Goal: Check status: Check status

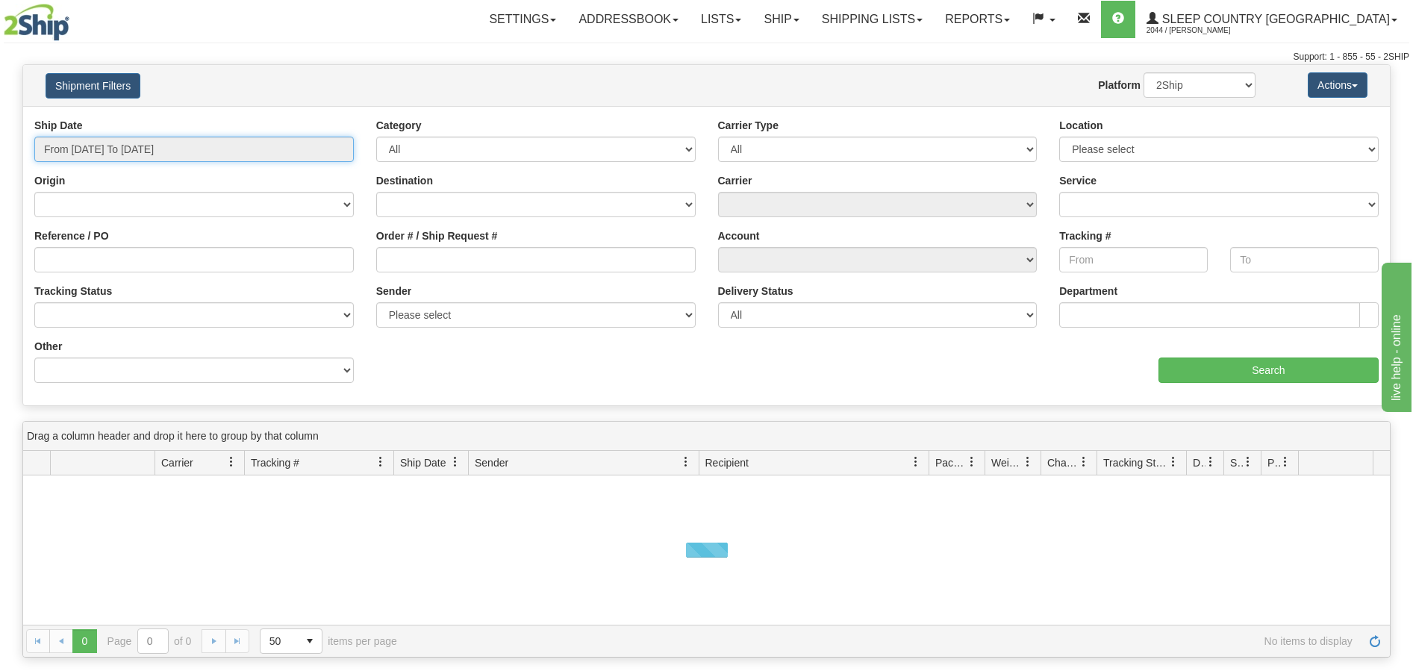
click at [340, 154] on input "From [DATE] To [DATE]" at bounding box center [193, 149] width 319 height 25
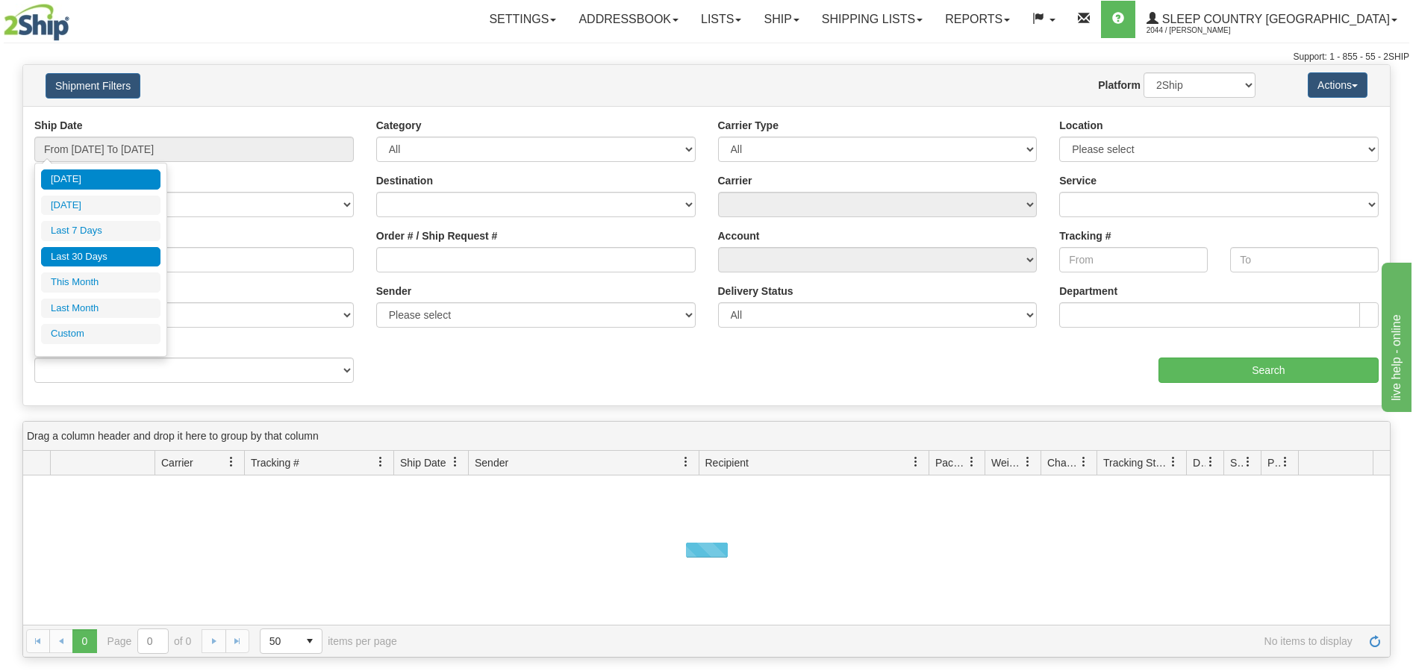
click at [139, 255] on li "Last 30 Days" at bounding box center [100, 257] width 119 height 20
type input "From [DATE] To [DATE]"
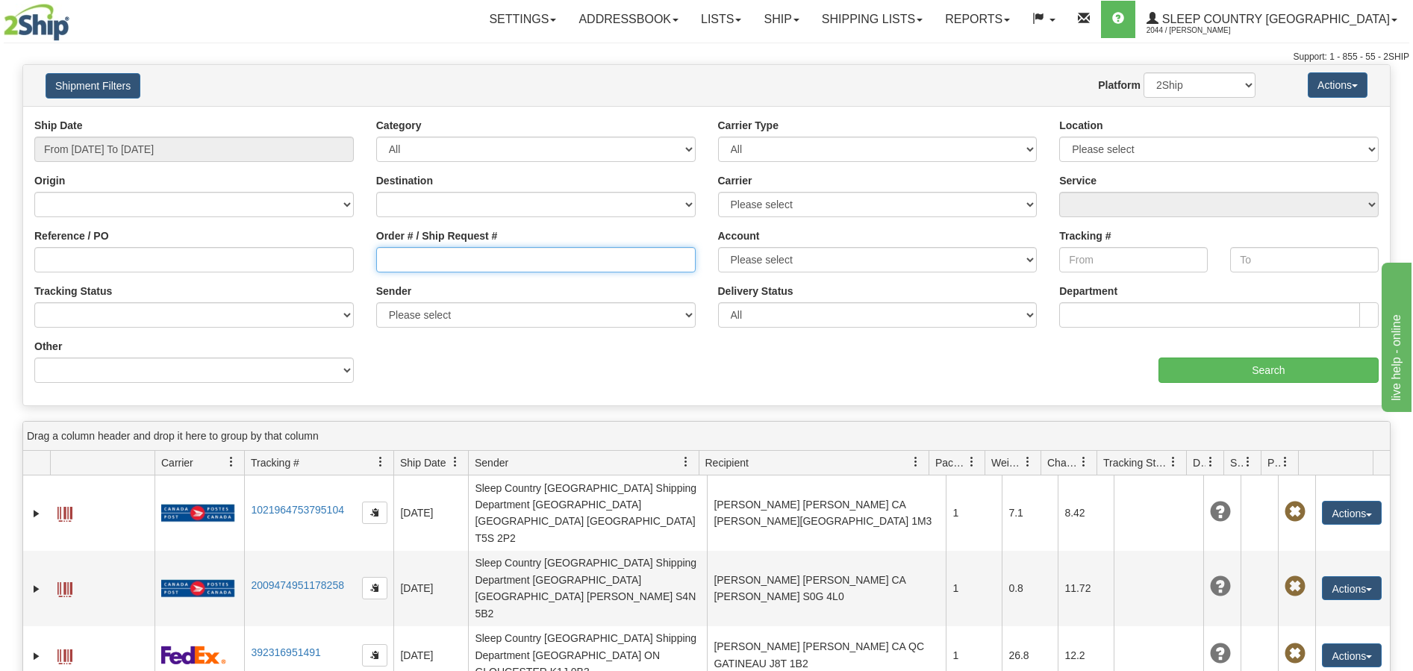
click at [396, 258] on input "Order # / Ship Request #" at bounding box center [535, 259] width 319 height 25
paste input "82H873311"
type input "82H873311"
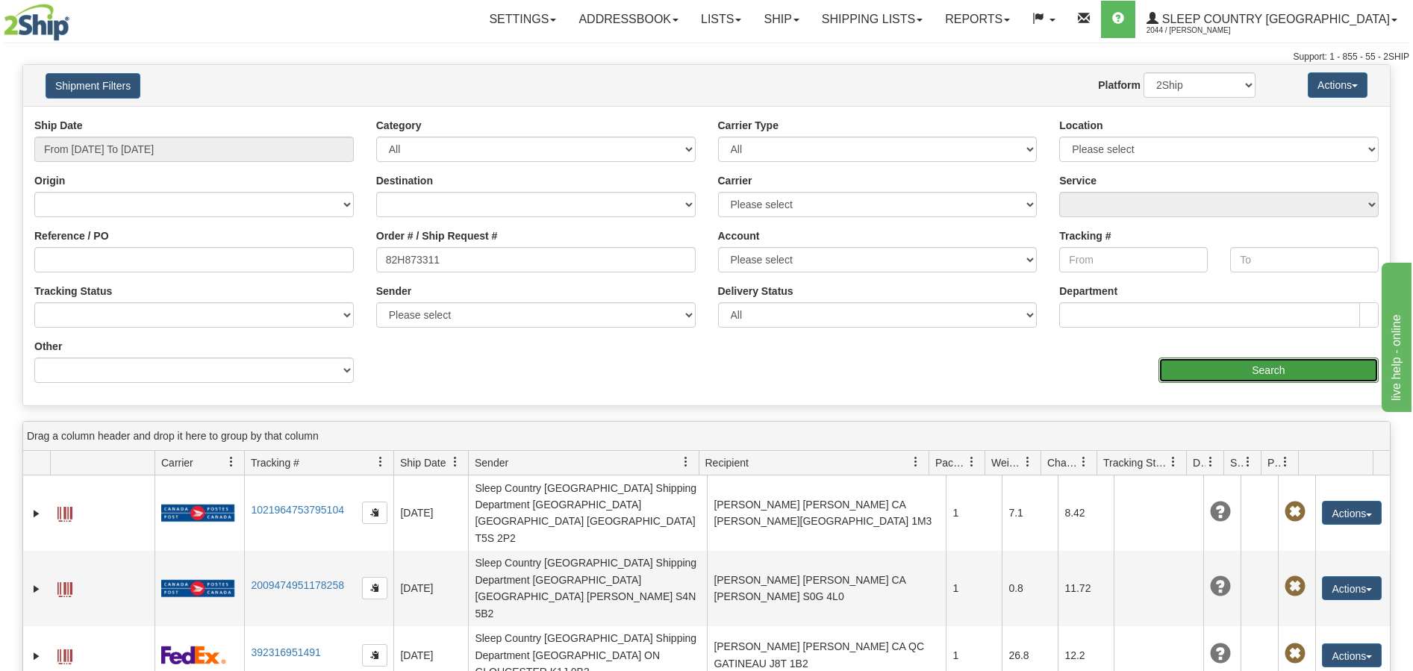
click at [1275, 366] on input "Search" at bounding box center [1268, 369] width 220 height 25
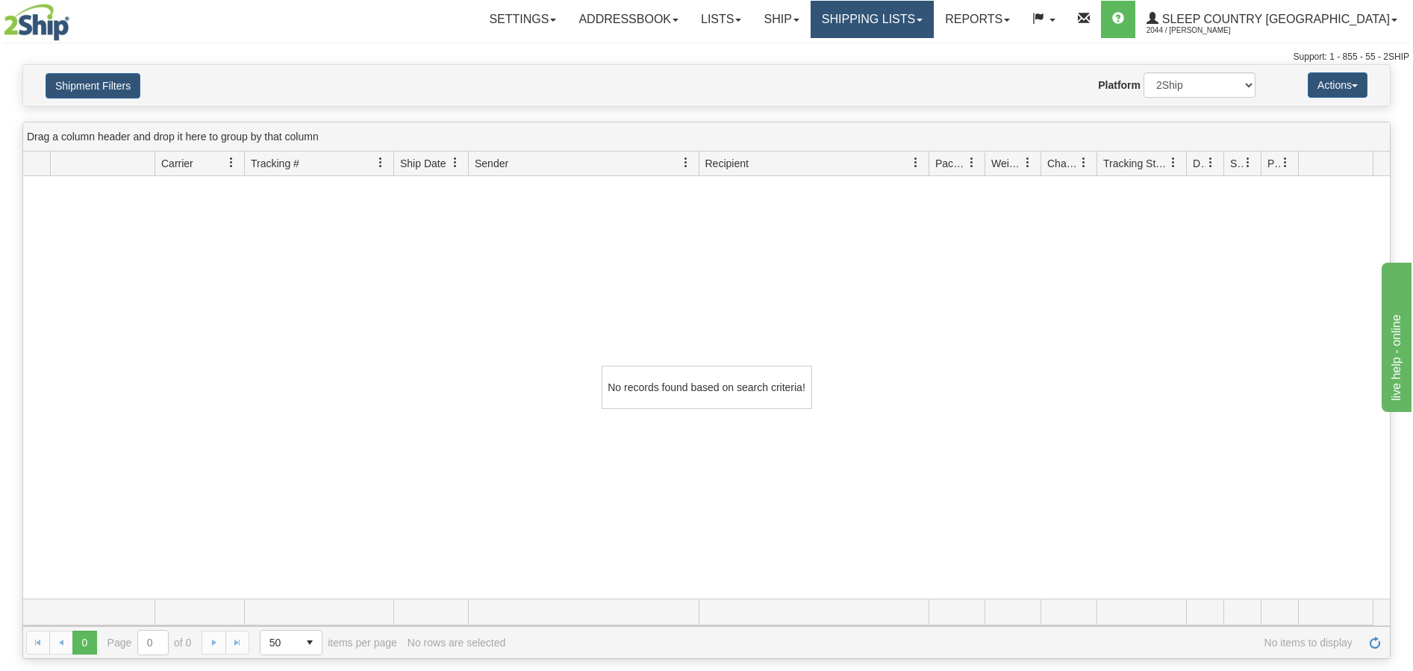
click at [933, 13] on link "Shipping lists" at bounding box center [871, 19] width 123 height 37
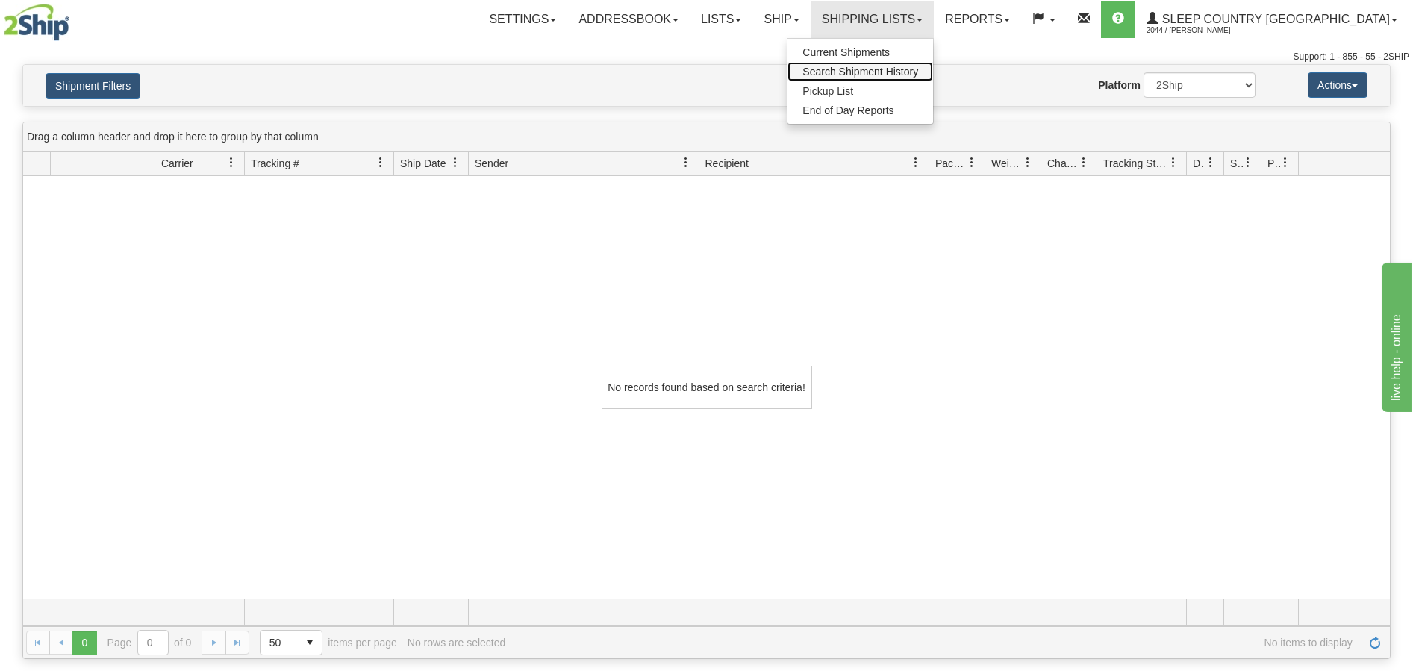
click at [888, 68] on span "Search Shipment History" at bounding box center [860, 72] width 116 height 12
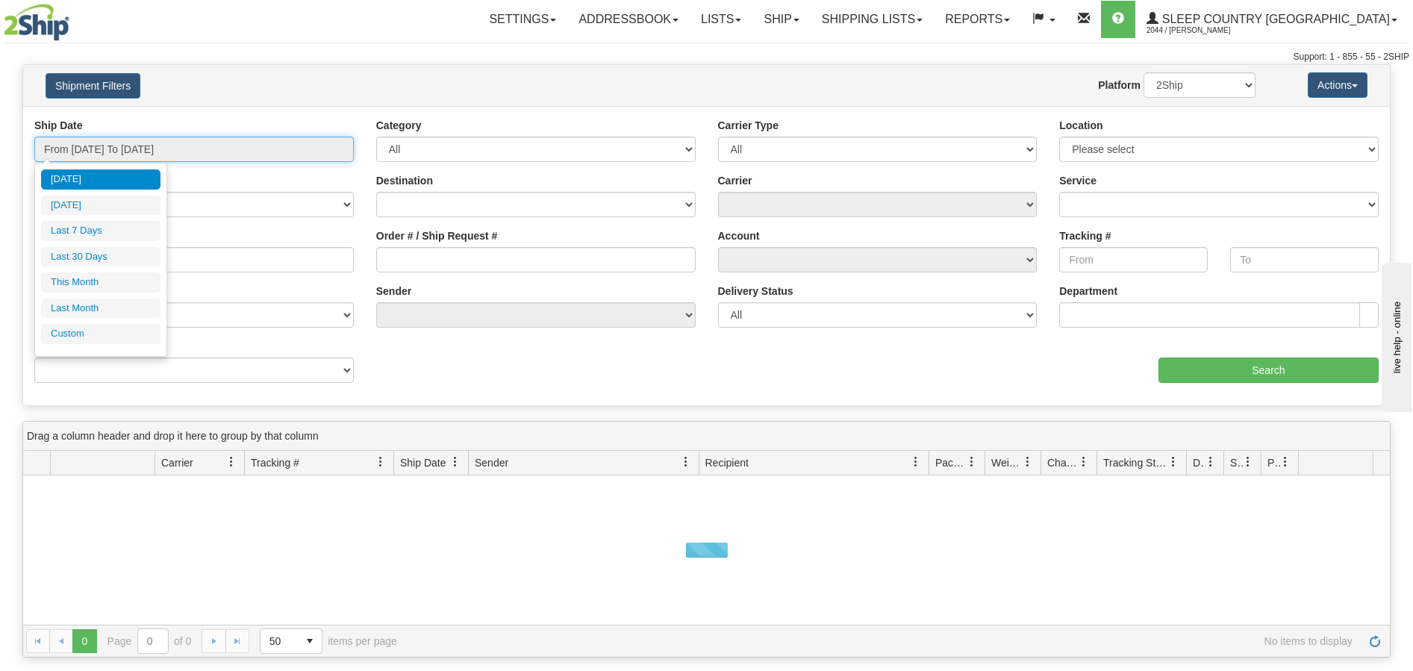
click at [327, 145] on input "From [DATE] To [DATE]" at bounding box center [193, 149] width 319 height 25
click at [98, 258] on li "Last 30 Days" at bounding box center [100, 257] width 119 height 20
type input "From [DATE] To [DATE]"
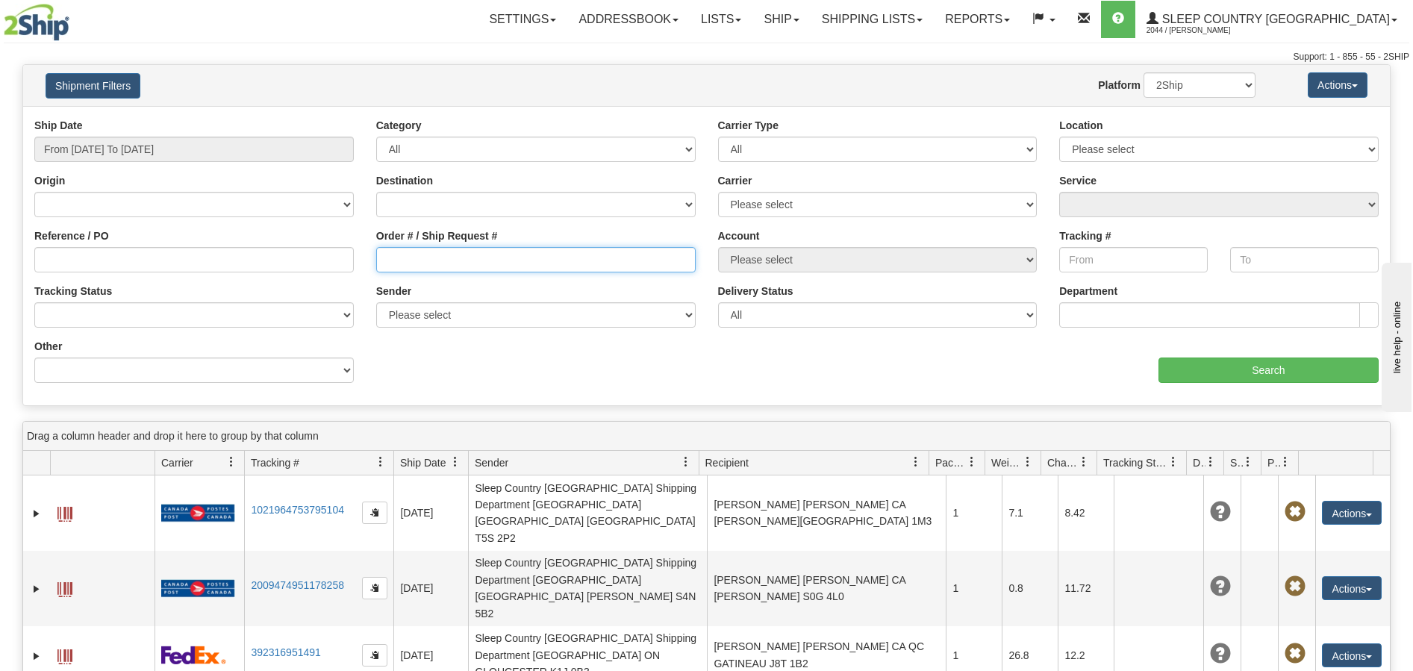
click at [384, 253] on input "Order # / Ship Request #" at bounding box center [535, 259] width 319 height 25
type input "v"
paste input "82H873311"
type input "82H873311"
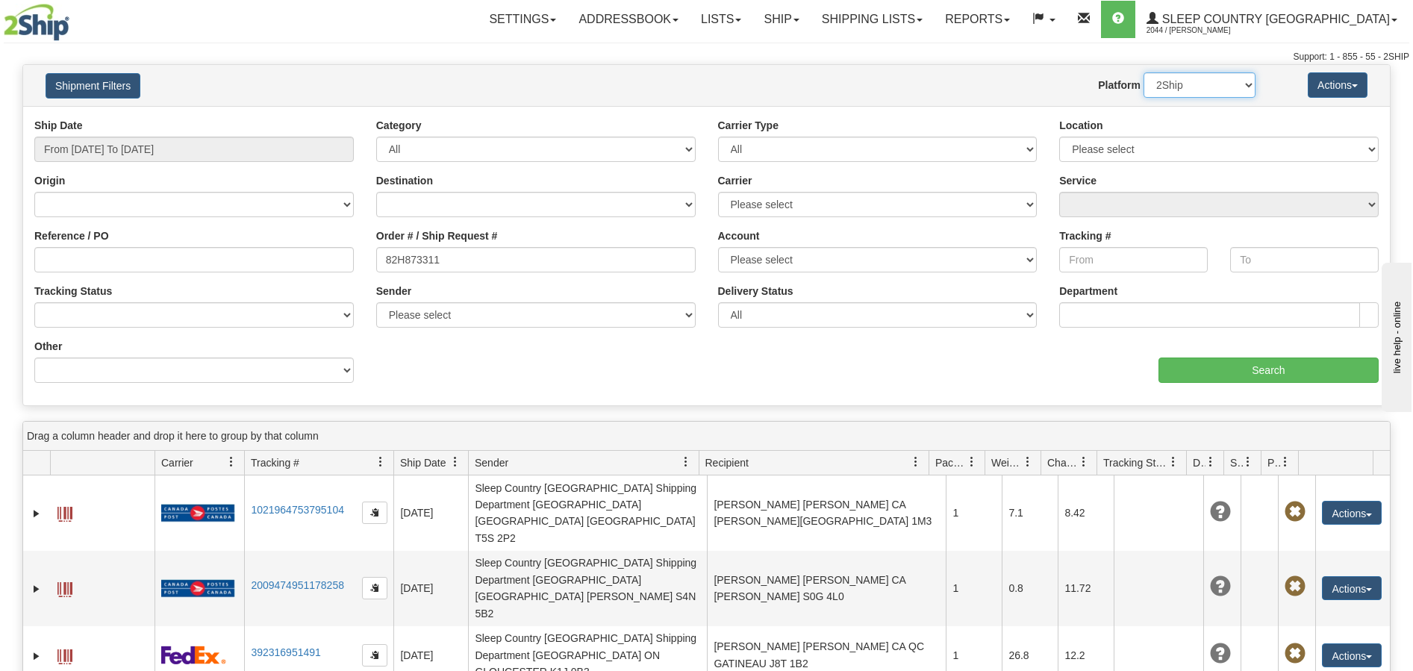
click at [1239, 79] on select "2Ship Imported" at bounding box center [1199, 84] width 112 height 25
select select "1"
click at [1143, 72] on select "2Ship Imported" at bounding box center [1199, 84] width 112 height 25
